Goal: Task Accomplishment & Management: Use online tool/utility

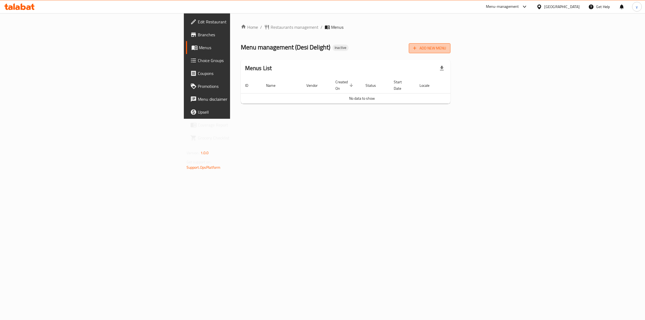
click at [446, 47] on span "Add New Menu" at bounding box center [429, 48] width 33 height 7
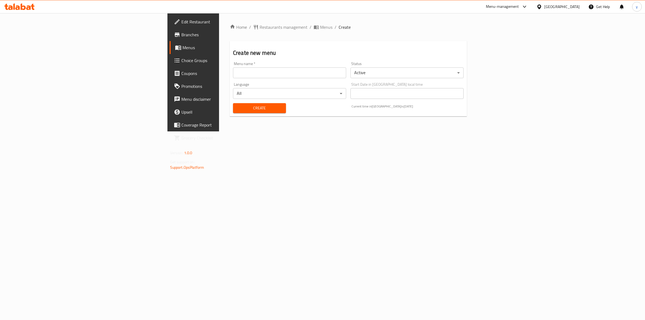
click at [240, 77] on input "text" at bounding box center [289, 72] width 113 height 11
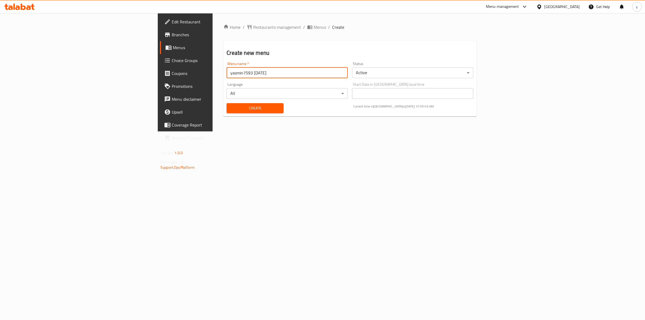
click at [227, 72] on input "yasmin7593 15/9/2025" at bounding box center [287, 72] width 121 height 11
type input "yasmin7593 [DATE]"
click at [227, 112] on button "Create" at bounding box center [255, 108] width 57 height 10
click at [173, 47] on span "Menus" at bounding box center [217, 47] width 88 height 6
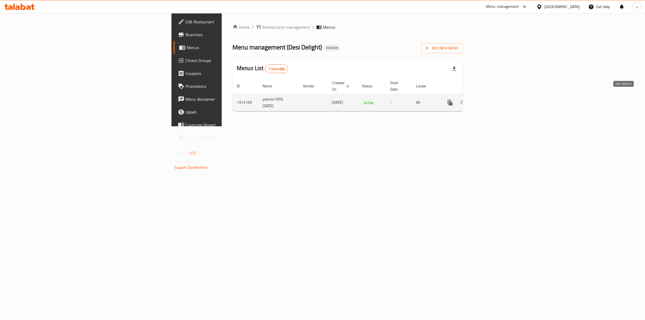
click at [495, 98] on link "enhanced table" at bounding box center [489, 102] width 13 height 13
click at [187, 49] on span "Menus" at bounding box center [231, 47] width 88 height 6
click at [459, 48] on span "Add New Menu" at bounding box center [442, 48] width 33 height 7
click at [492, 100] on icon "enhanced table" at bounding box center [489, 103] width 6 height 6
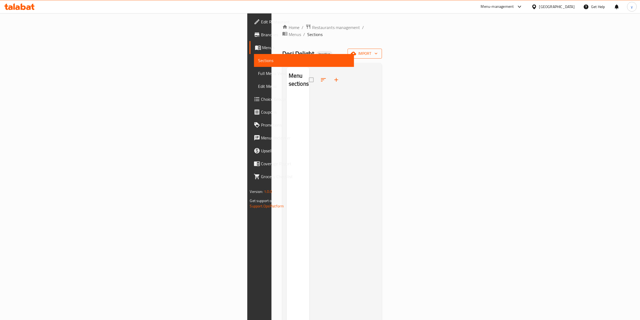
click at [356, 52] on icon "button" at bounding box center [353, 53] width 5 height 3
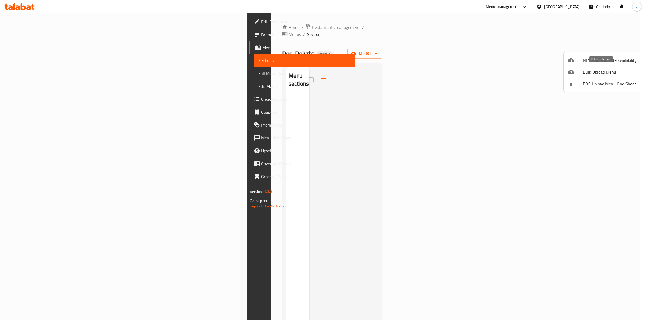
click at [596, 74] on span "Bulk Upload Menu" at bounding box center [610, 72] width 54 height 6
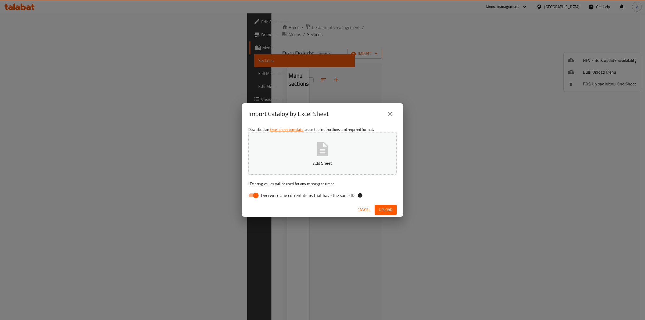
click at [254, 195] on input "Overwrite any current items that have the same ID." at bounding box center [256, 195] width 31 height 10
checkbox input "false"
click at [272, 162] on p "Add Sheet" at bounding box center [323, 163] width 132 height 6
click at [388, 207] on span "Upload" at bounding box center [385, 209] width 13 height 7
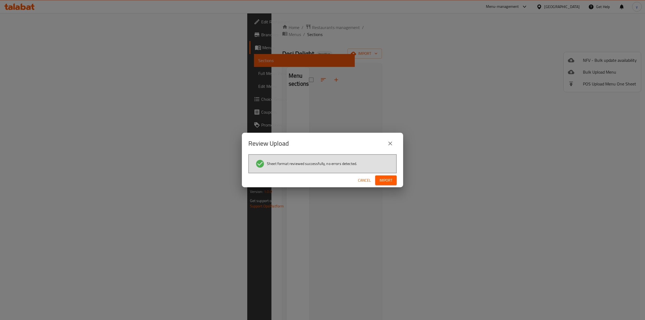
click at [393, 180] on button "Import" at bounding box center [386, 181] width 22 height 10
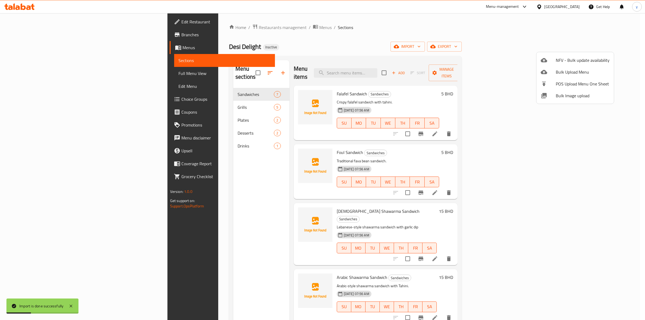
click at [462, 40] on div at bounding box center [322, 160] width 645 height 320
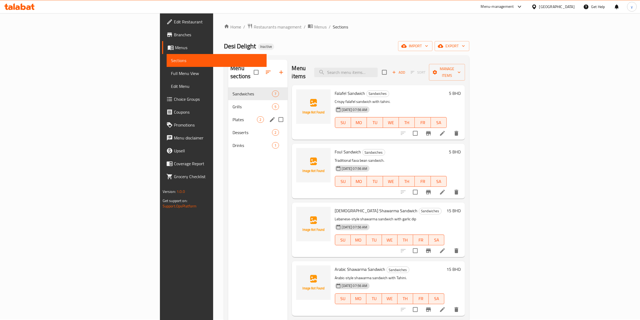
scroll to position [34, 0]
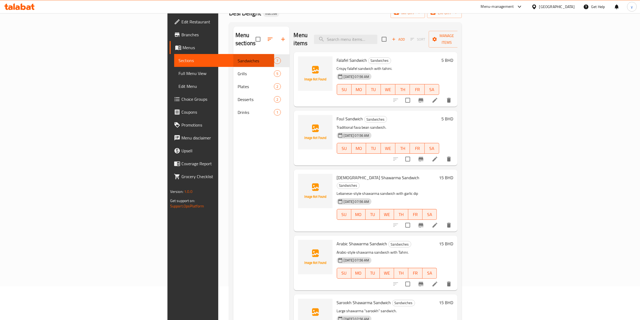
click at [179, 70] on span "Full Menu View" at bounding box center [225, 73] width 92 height 6
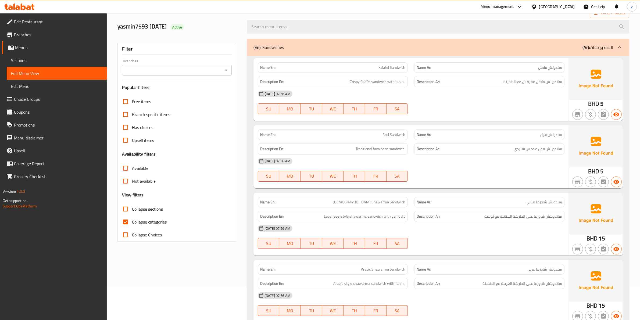
click at [143, 222] on span "Collapse categories" at bounding box center [149, 222] width 35 height 6
click at [132, 222] on input "Collapse categories" at bounding box center [125, 222] width 13 height 13
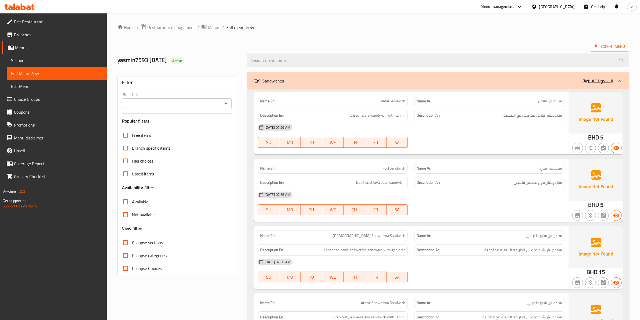
click at [148, 257] on span "Collapse categories" at bounding box center [149, 255] width 35 height 6
click at [132, 257] on input "Collapse categories" at bounding box center [125, 255] width 13 height 13
click at [160, 255] on span "Collapse categories" at bounding box center [149, 255] width 35 height 6
click at [132, 255] on input "Collapse categories" at bounding box center [125, 255] width 13 height 13
checkbox input "false"
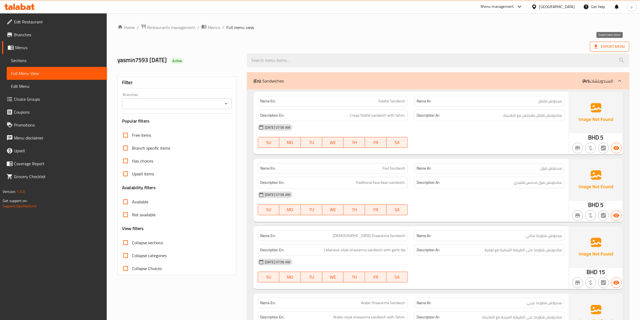
click at [601, 48] on span "Export Menu" at bounding box center [609, 46] width 31 height 7
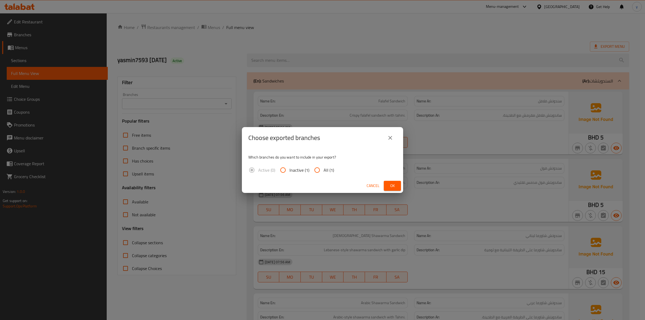
click at [329, 170] on span "All (1)" at bounding box center [329, 170] width 10 height 6
click at [324, 170] on input "All (1)" at bounding box center [317, 170] width 13 height 13
radio input "true"
click at [392, 186] on span "Ok" at bounding box center [392, 186] width 9 height 7
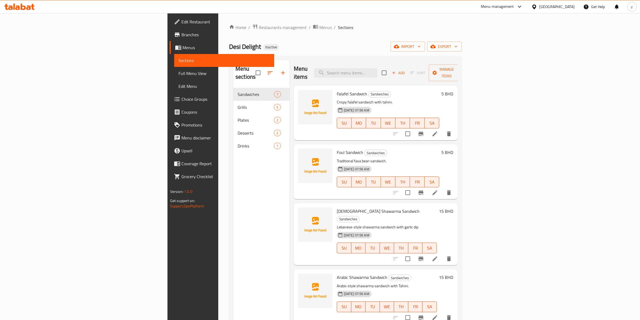
scroll to position [34, 0]
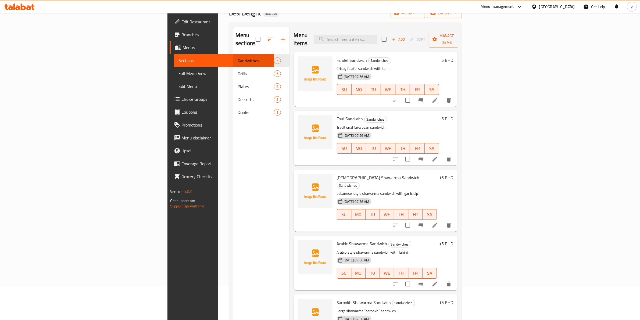
click at [179, 73] on span "Full Menu View" at bounding box center [225, 73] width 92 height 6
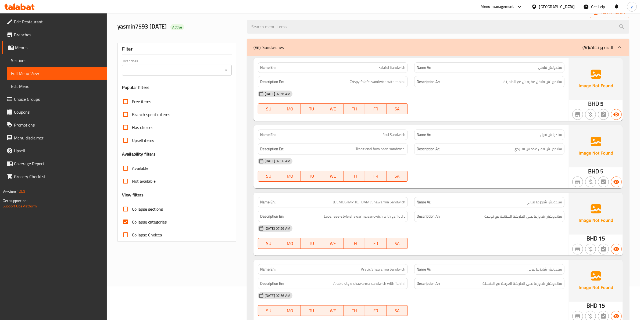
click at [30, 85] on span "Edit Menu" at bounding box center [57, 86] width 92 height 6
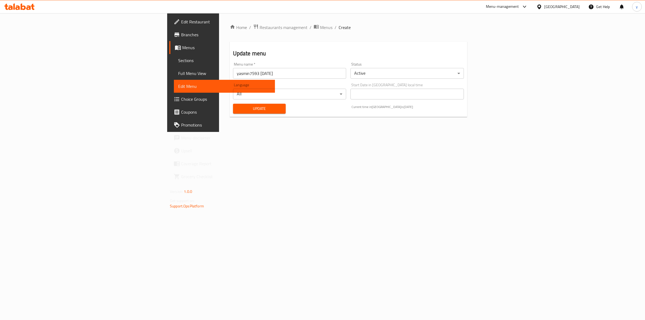
click at [178, 58] on span "Sections" at bounding box center [224, 60] width 92 height 6
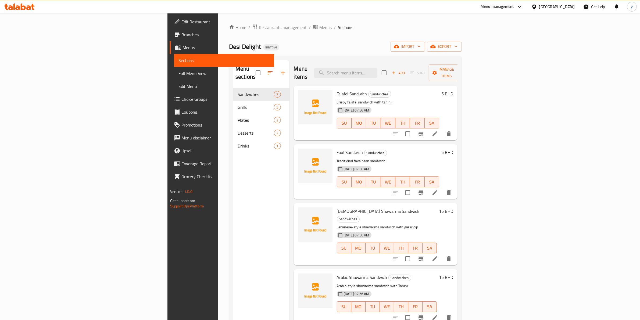
click at [183, 45] on span "Menus" at bounding box center [227, 47] width 88 height 6
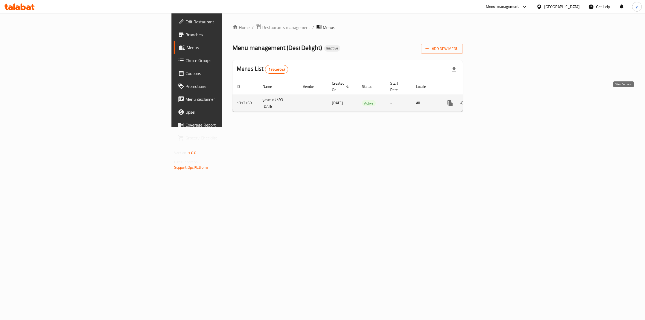
click at [492, 100] on icon "enhanced table" at bounding box center [489, 103] width 6 height 6
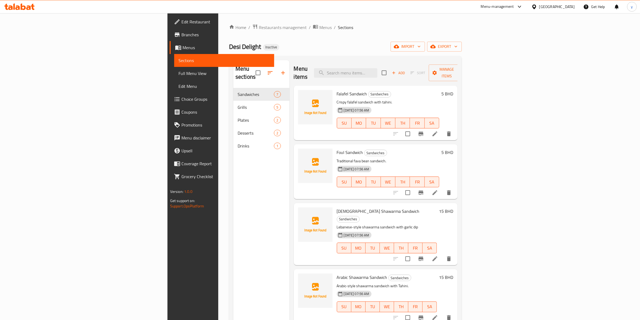
click at [30, 11] on div at bounding box center [19, 6] width 39 height 11
click at [181, 20] on span "Edit Restaurant" at bounding box center [225, 22] width 89 height 6
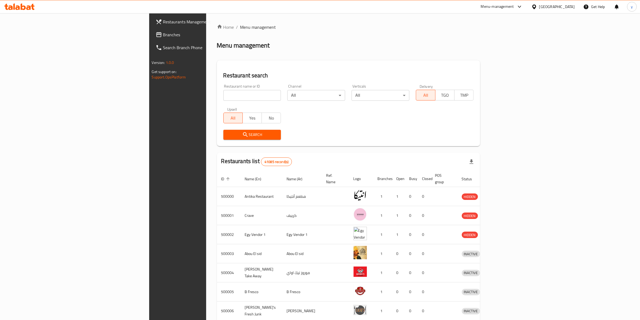
click at [151, 40] on link "Branches" at bounding box center [203, 34] width 105 height 13
